Goal: Browse casually

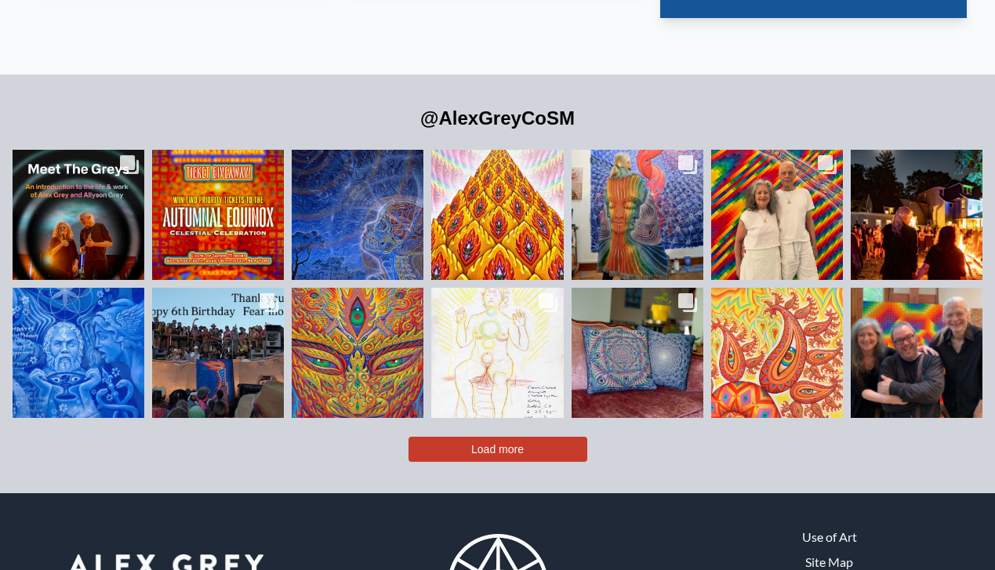
scroll to position [3267, 0]
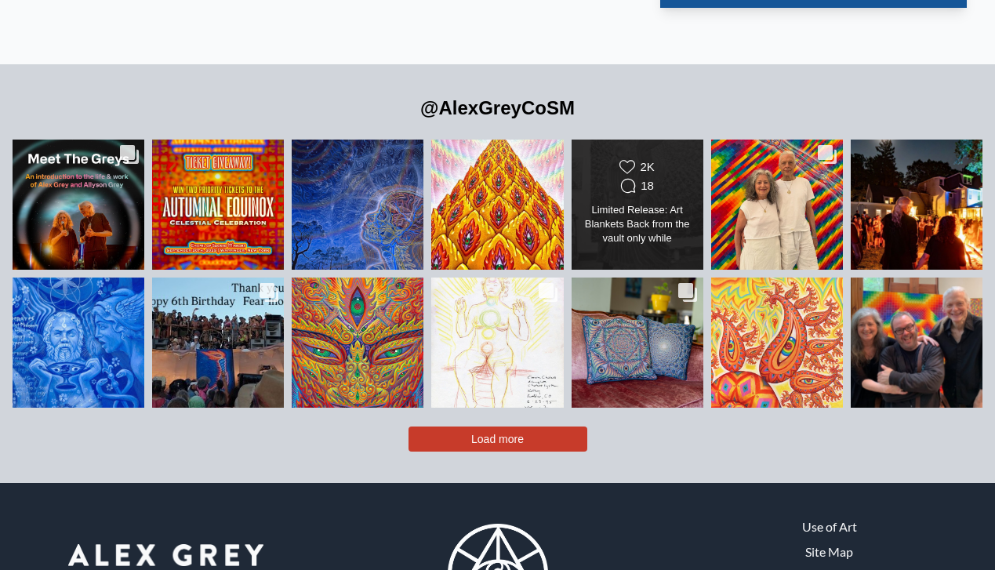
click at [635, 203] on div "Limited Release: Art Blankets Back from the vault only while supplies last: The…" at bounding box center [637, 225] width 107 height 44
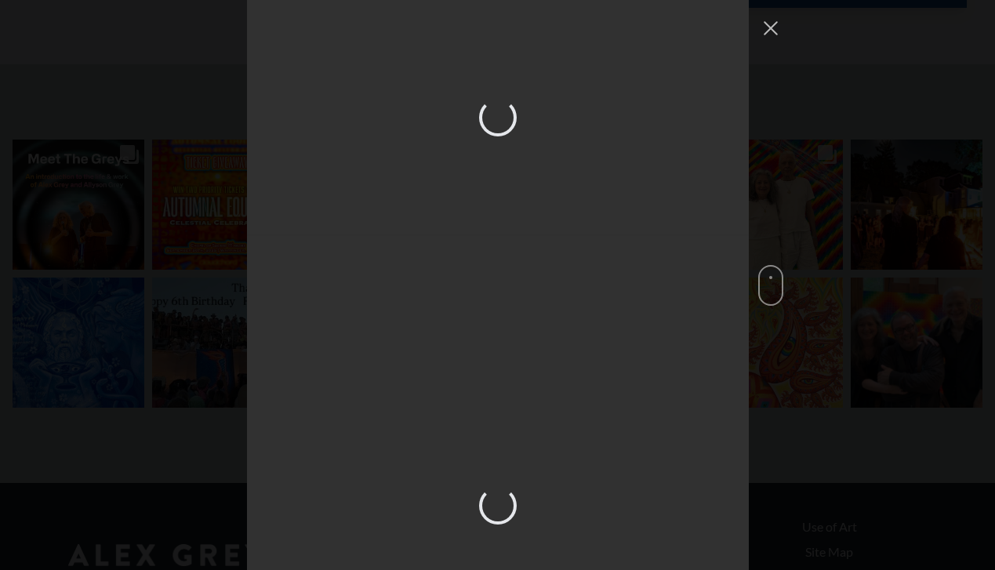
scroll to position [1258, 0]
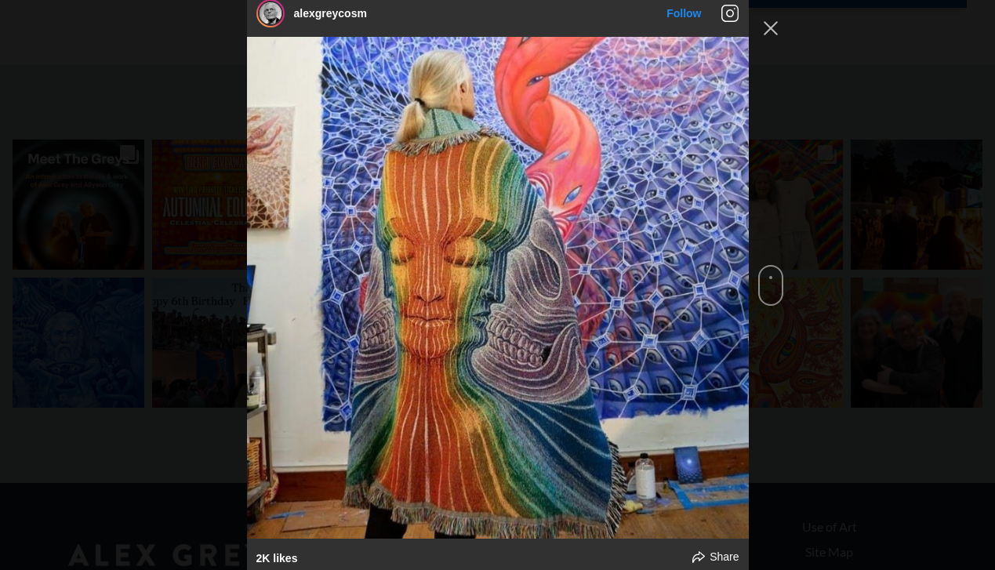
click at [815, 199] on div "alexgreycosm Follow" at bounding box center [497, 285] width 995 height 570
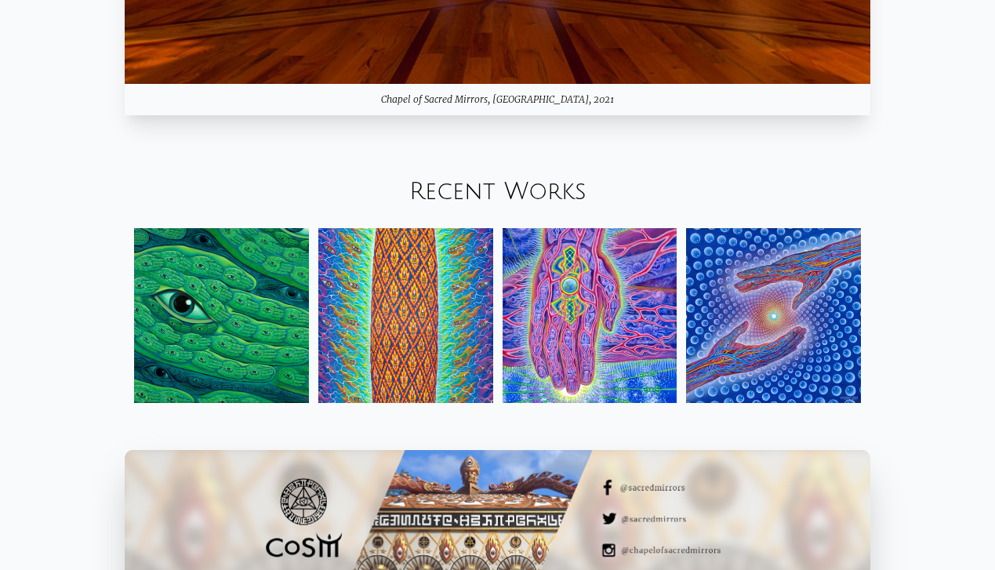
scroll to position [1591, 0]
